Goal: Information Seeking & Learning: Learn about a topic

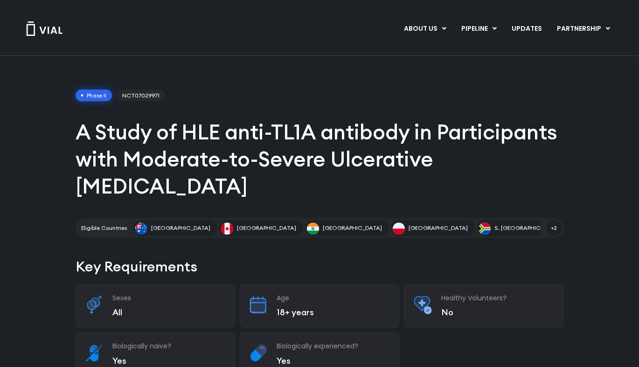
click at [138, 96] on span "NCT07029971" at bounding box center [141, 96] width 48 height 12
drag, startPoint x: 124, startPoint y: 96, endPoint x: 161, endPoint y: 96, distance: 37.8
click at [161, 96] on span "NCT07029971" at bounding box center [141, 96] width 48 height 12
copy span "NCT07029971"
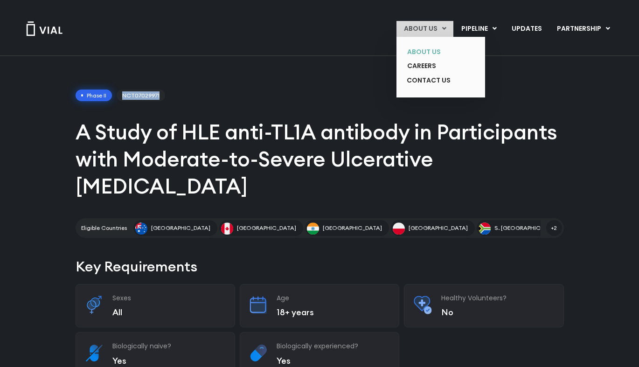
click at [432, 50] on link "ABOUT US" at bounding box center [434, 52] width 68 height 14
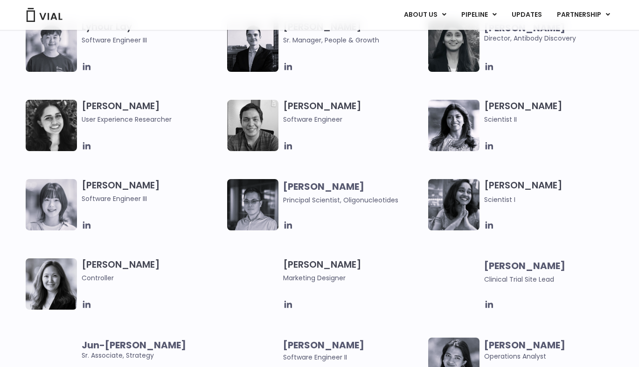
scroll to position [1474, 0]
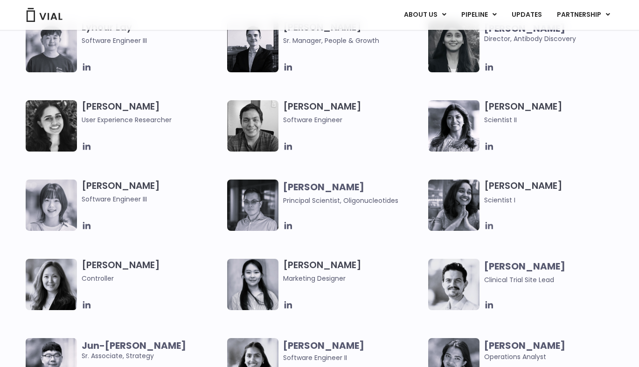
click at [492, 221] on icon at bounding box center [489, 226] width 10 height 10
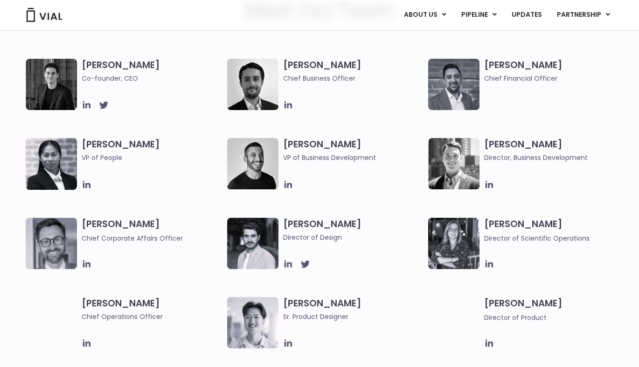
scroll to position [485, 0]
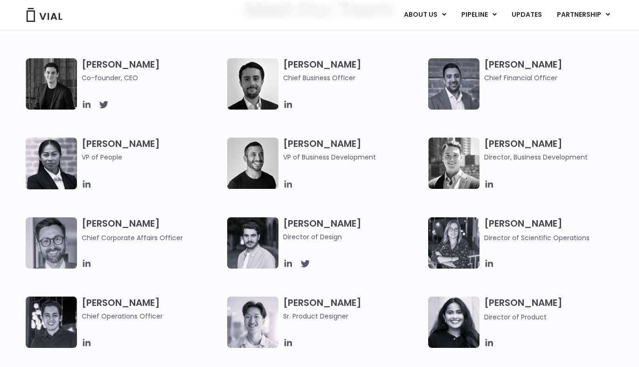
click at [290, 186] on icon at bounding box center [287, 183] width 7 height 7
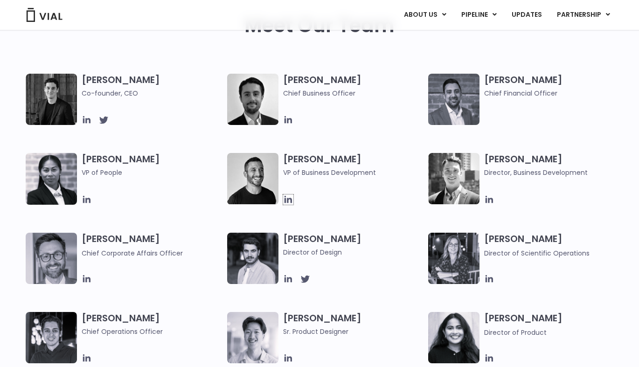
scroll to position [452, 0]
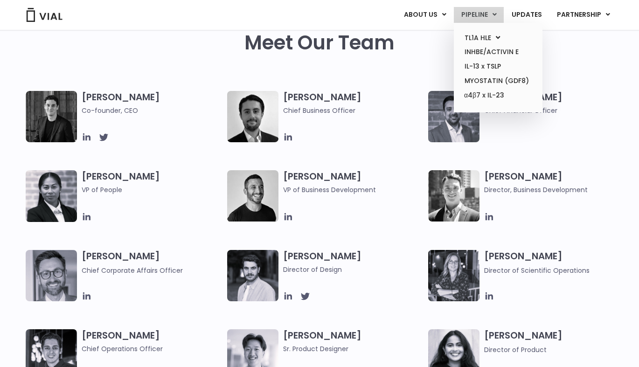
click at [485, 11] on link "PIPELINE" at bounding box center [479, 15] width 50 height 16
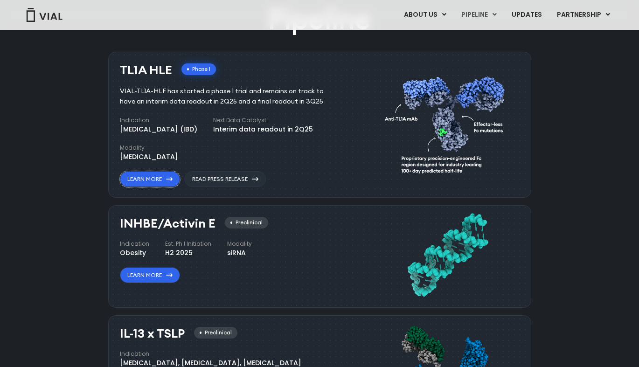
click at [161, 183] on link "Learn More" at bounding box center [150, 179] width 60 height 16
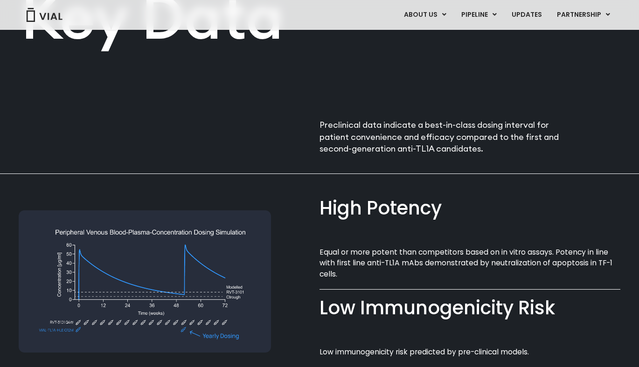
scroll to position [620, 0]
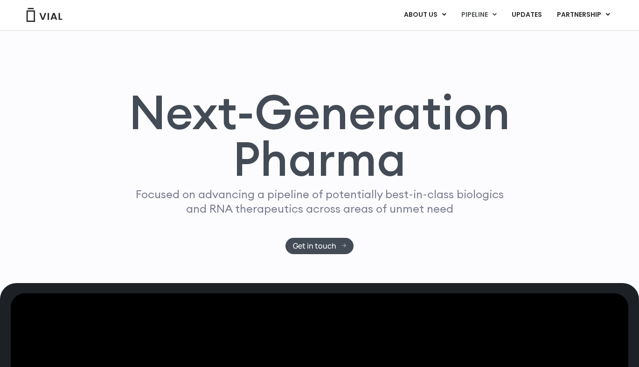
scroll to position [674, 0]
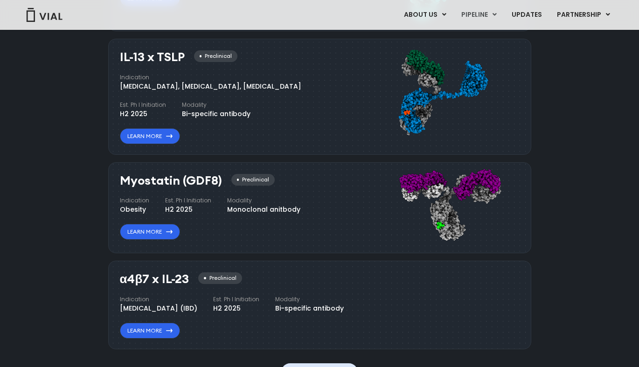
scroll to position [850, 0]
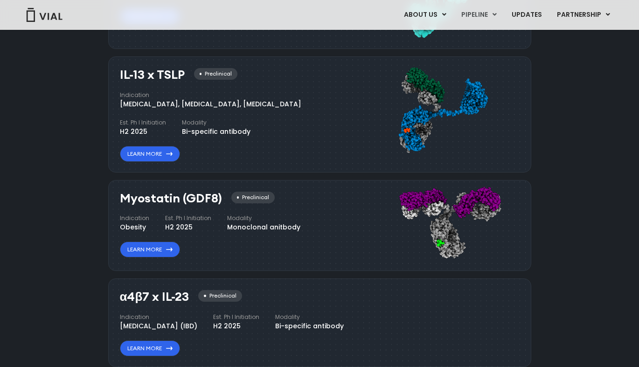
drag, startPoint x: 119, startPoint y: 197, endPoint x: 219, endPoint y: 200, distance: 99.8
click at [219, 200] on h3 "Myostatin (GDF8)" at bounding box center [171, 199] width 102 height 14
click at [187, 192] on h3 "Myostatin (GDF8)" at bounding box center [171, 199] width 102 height 14
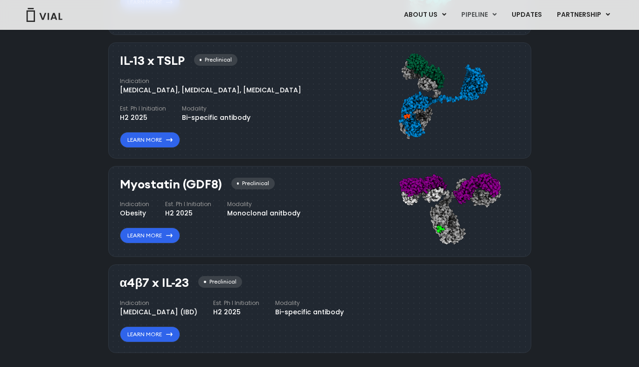
scroll to position [863, 0]
click at [152, 235] on link "Learn More" at bounding box center [150, 236] width 60 height 16
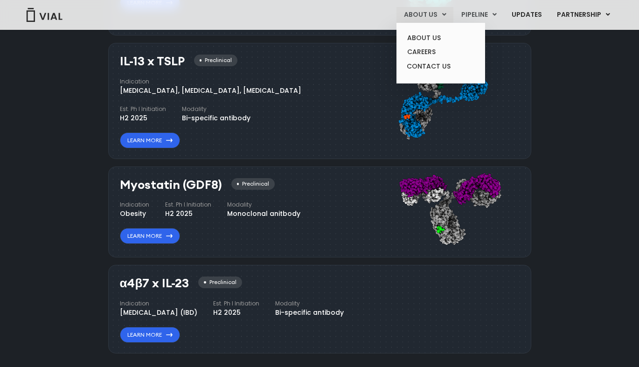
scroll to position [863, 0]
click at [436, 50] on link "CAREERS" at bounding box center [441, 52] width 82 height 14
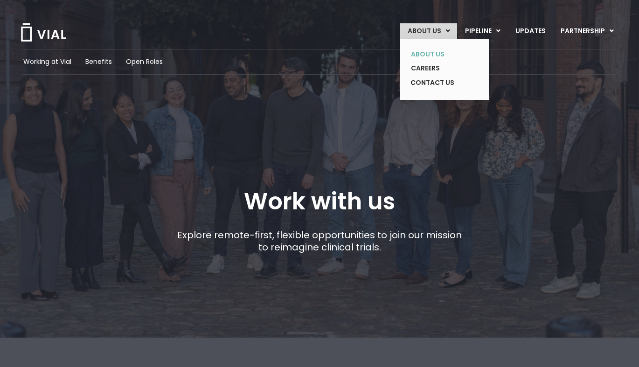
click at [437, 52] on link "ABOUT US" at bounding box center [437, 54] width 68 height 14
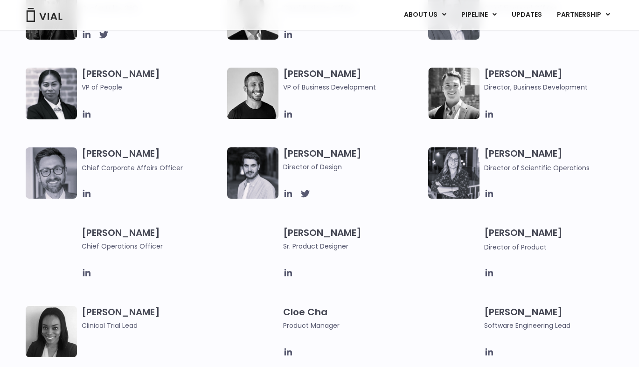
scroll to position [550, 0]
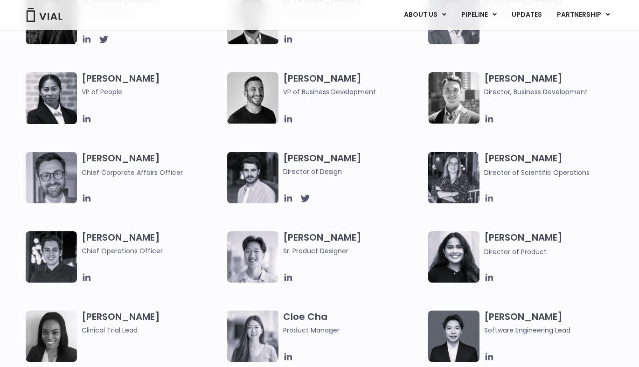
click at [490, 199] on icon at bounding box center [489, 198] width 10 height 10
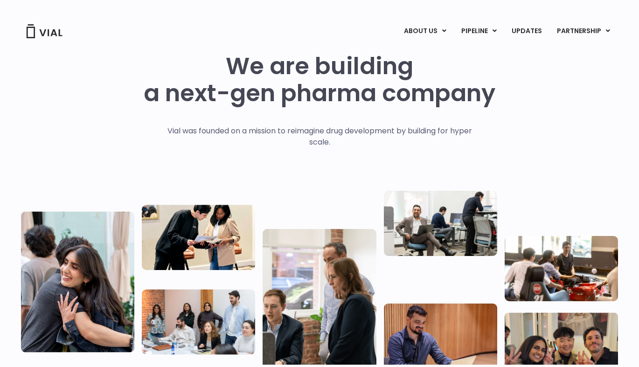
scroll to position [0, 0]
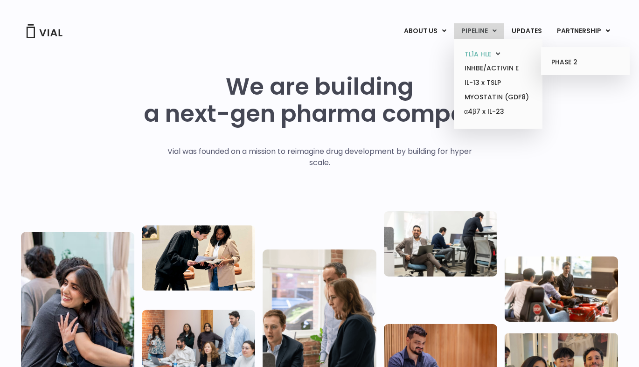
click at [491, 54] on link "TL1A HLE" at bounding box center [498, 54] width 82 height 14
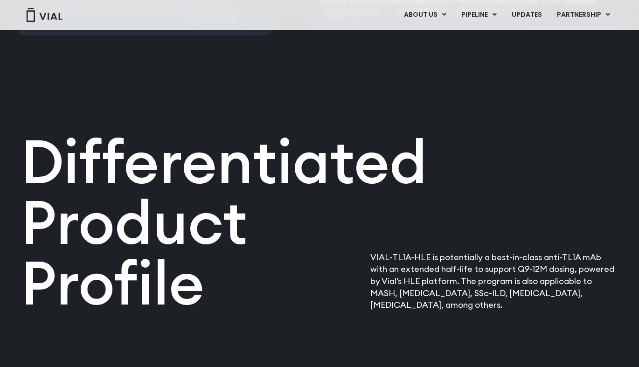
scroll to position [976, 0]
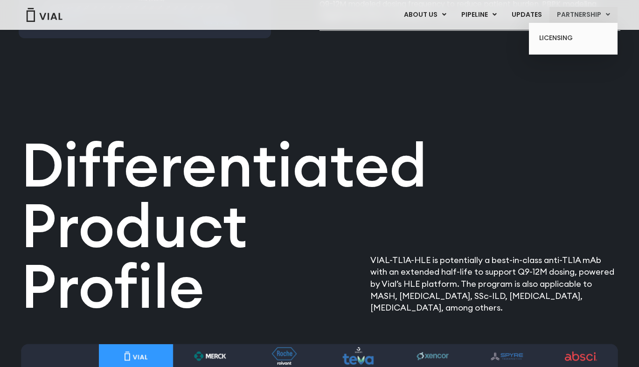
click at [567, 46] on ul "LICENSING" at bounding box center [573, 39] width 89 height 32
click at [567, 35] on link "LICENSING" at bounding box center [573, 38] width 82 height 15
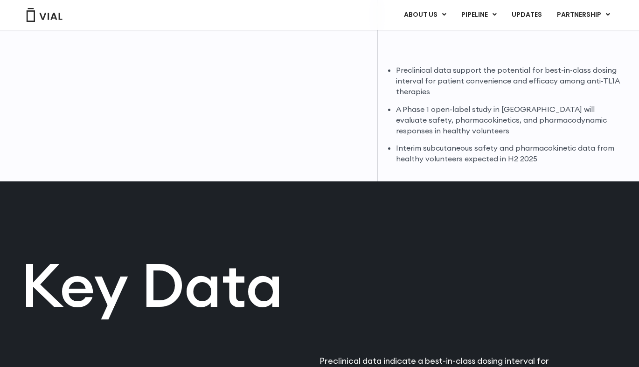
scroll to position [272, 0]
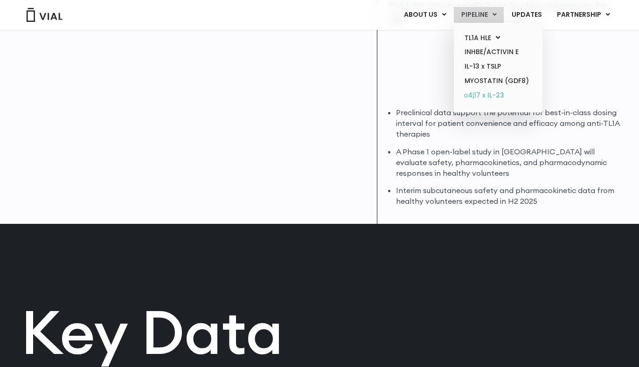
click at [482, 98] on link "α4β7 x IL-23" at bounding box center [498, 95] width 82 height 15
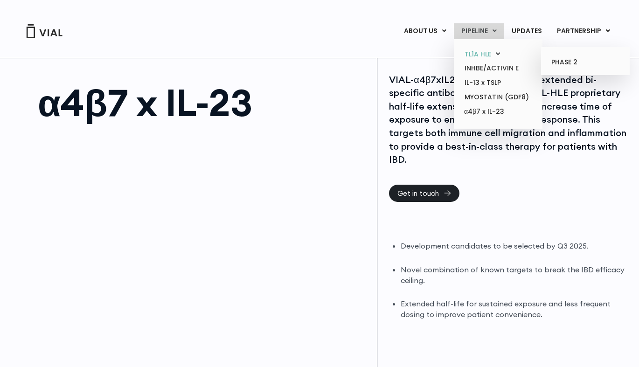
click at [490, 53] on link "TL1A HLE" at bounding box center [498, 54] width 82 height 14
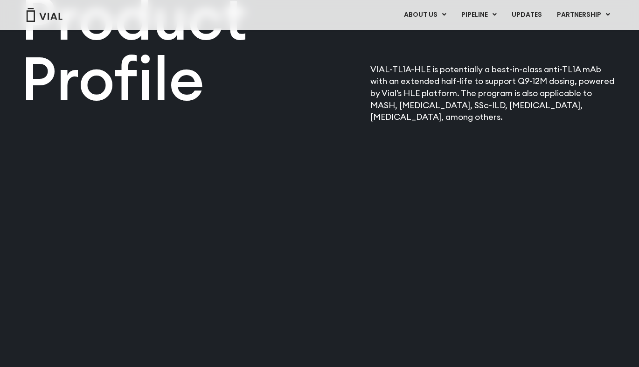
scroll to position [1174, 0]
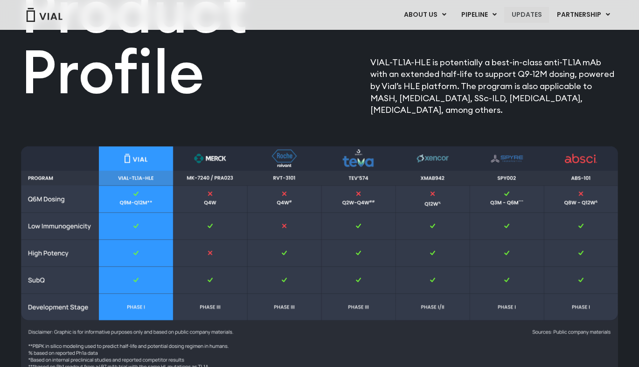
drag, startPoint x: 495, startPoint y: 166, endPoint x: 506, endPoint y: 7, distance: 158.9
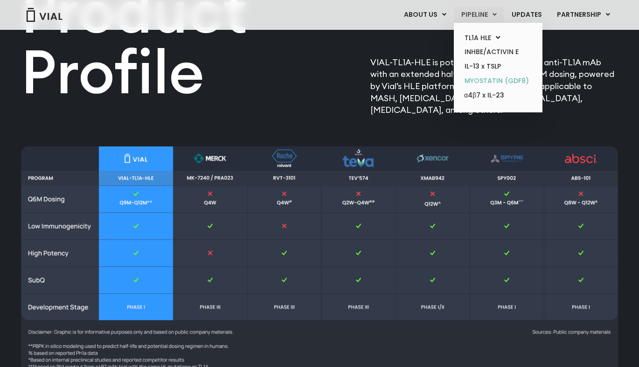
click at [480, 76] on link "MYOSTATIN (GDF8)" at bounding box center [498, 81] width 82 height 14
